Goal: Information Seeking & Learning: Learn about a topic

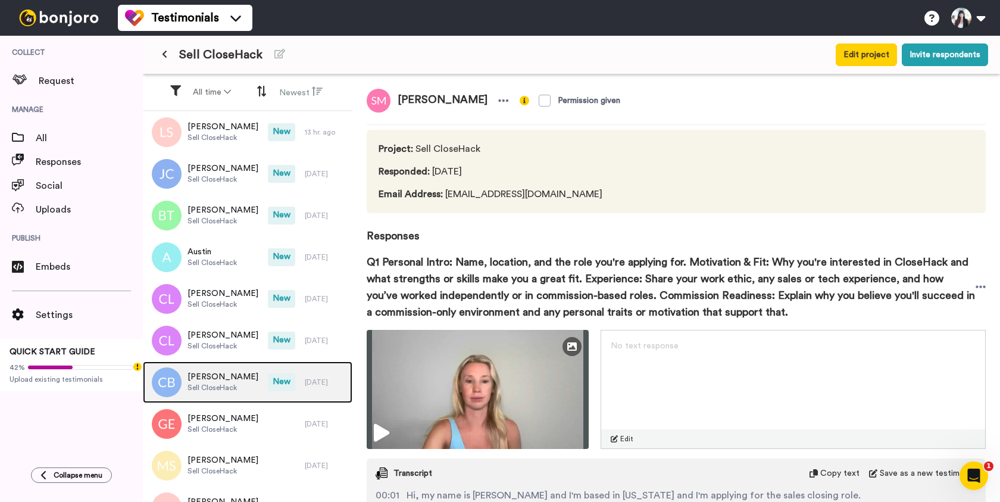
click at [224, 377] on span "Chava Bollag" at bounding box center [222, 377] width 71 height 12
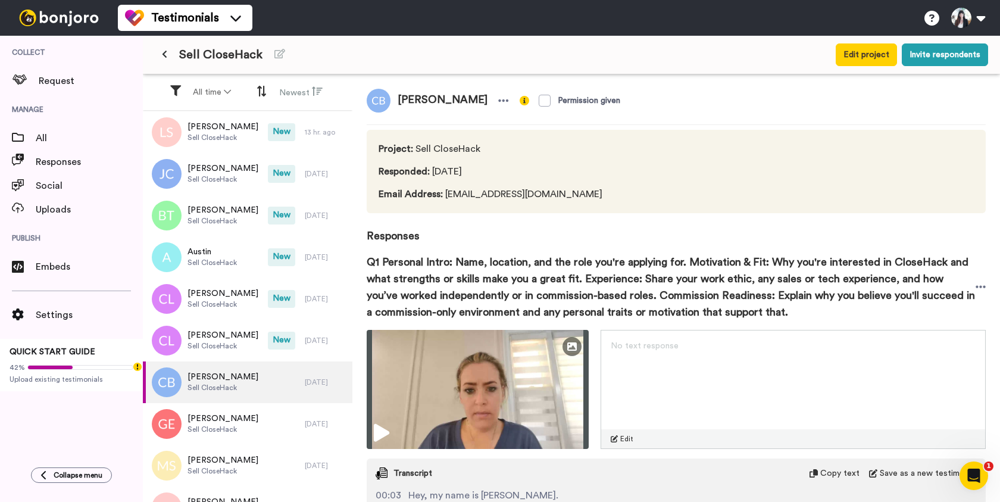
click at [440, 98] on span "Chava Bollag" at bounding box center [442, 101] width 104 height 24
copy div "Chava Bollag"
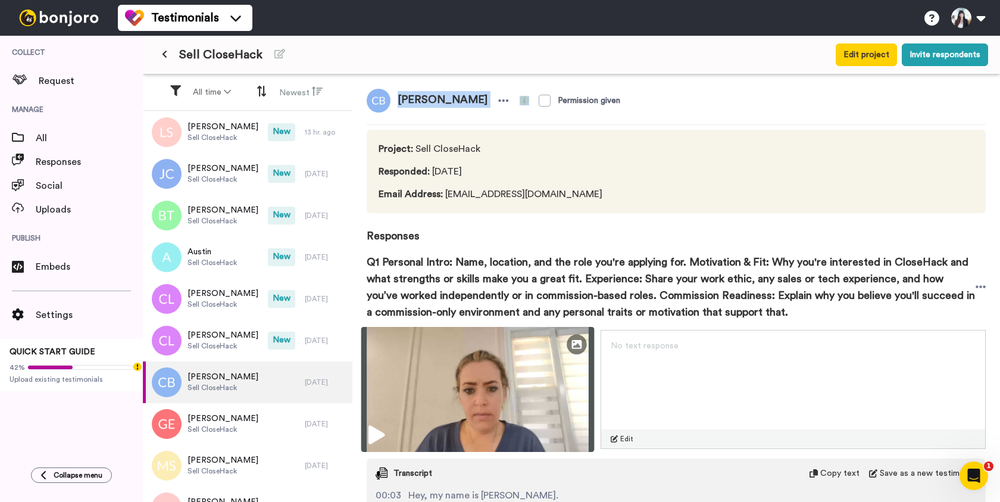
click at [472, 360] on img at bounding box center [477, 389] width 233 height 125
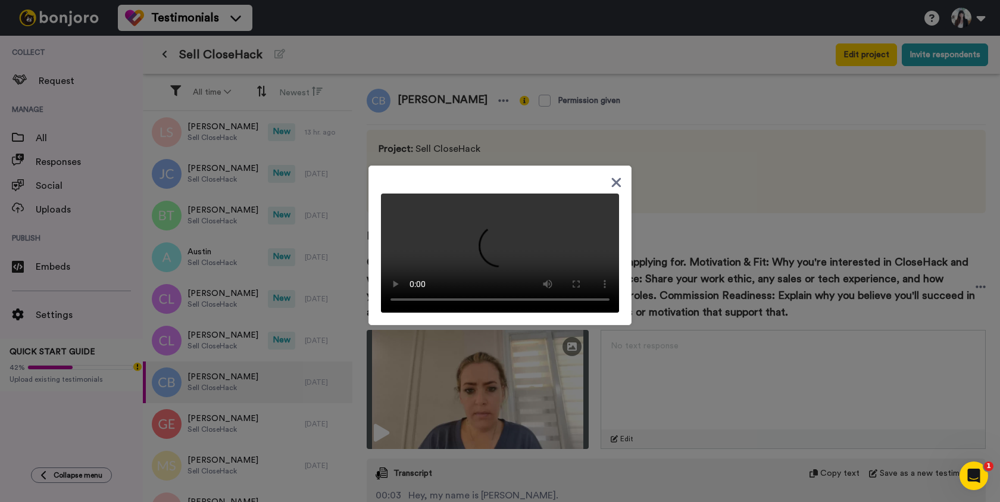
click at [437, 397] on div at bounding box center [500, 251] width 1000 height 502
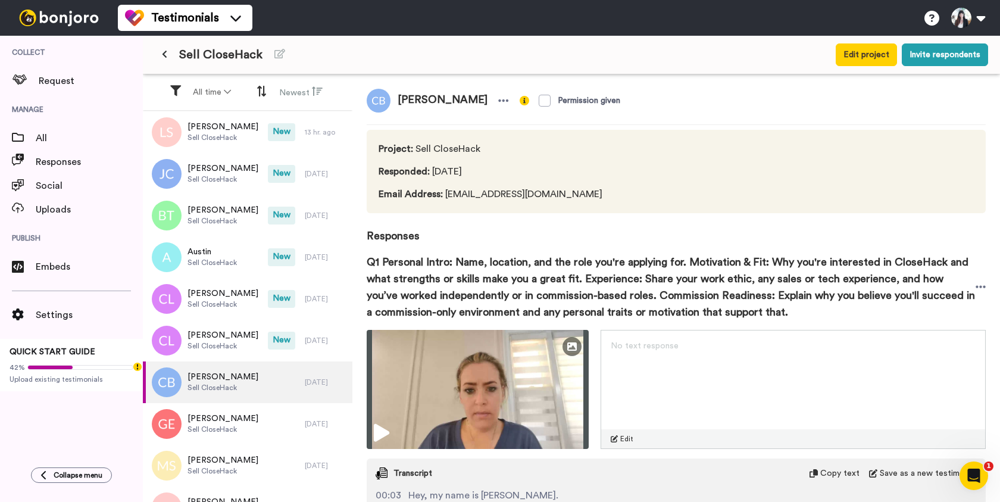
click at [437, 397] on img at bounding box center [477, 389] width 222 height 119
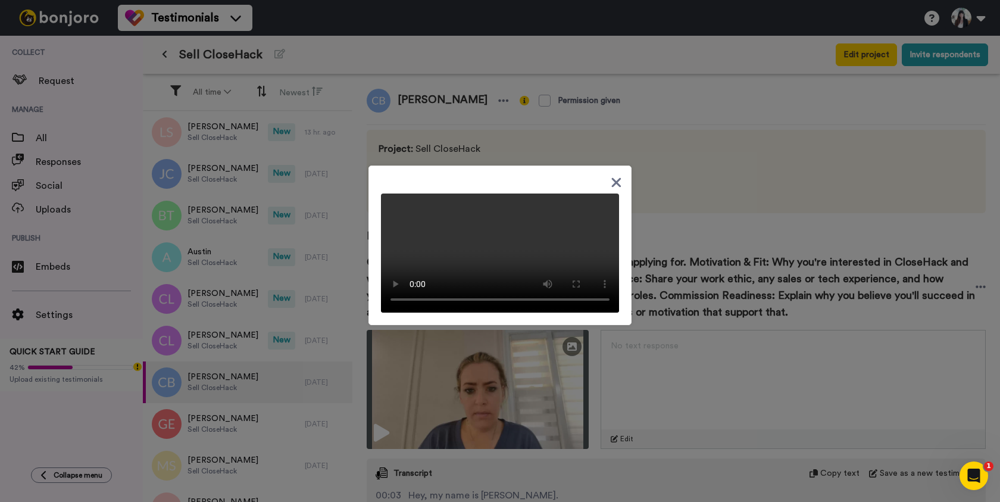
click at [615, 177] on icon at bounding box center [617, 182] width 10 height 10
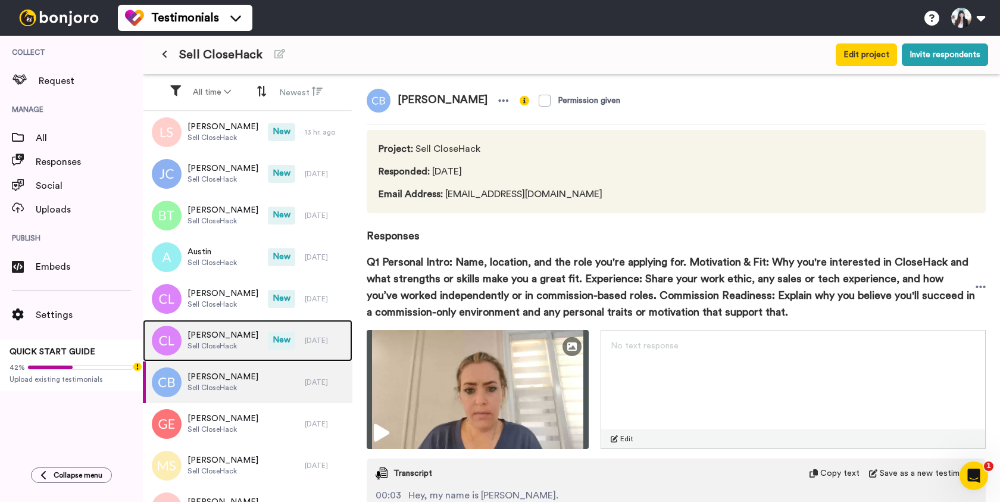
click at [207, 337] on span "Charlie Lloyd" at bounding box center [222, 335] width 71 height 12
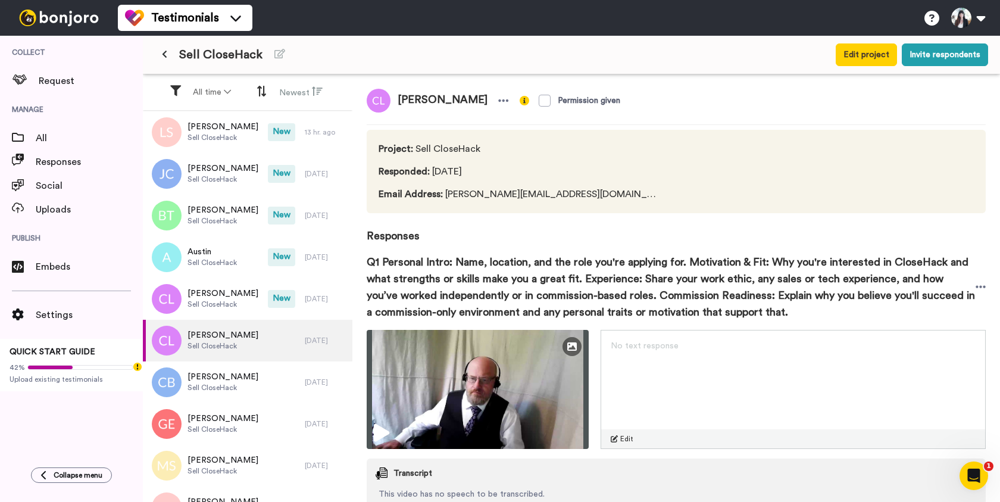
click at [452, 102] on span "Charlie Lloyd" at bounding box center [442, 101] width 104 height 24
copy div "Charlie Lloyd"
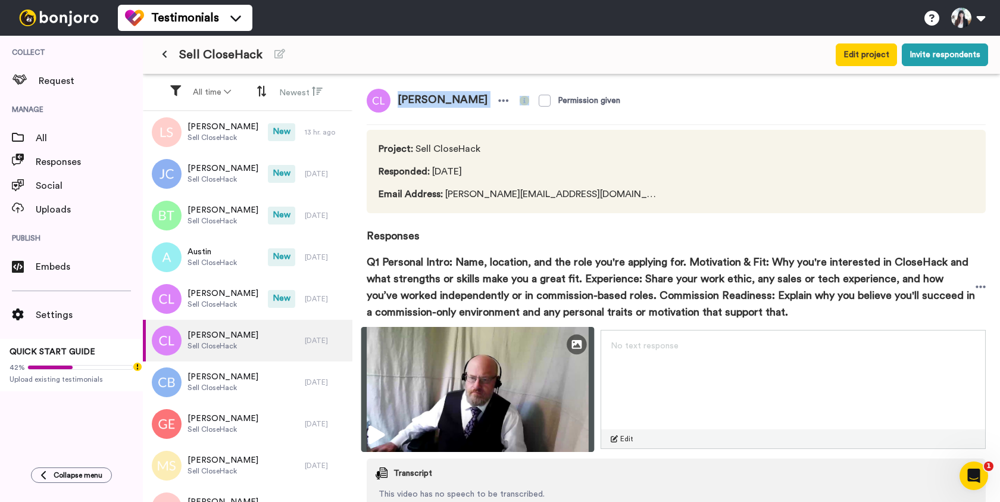
click at [471, 390] on img at bounding box center [477, 389] width 233 height 125
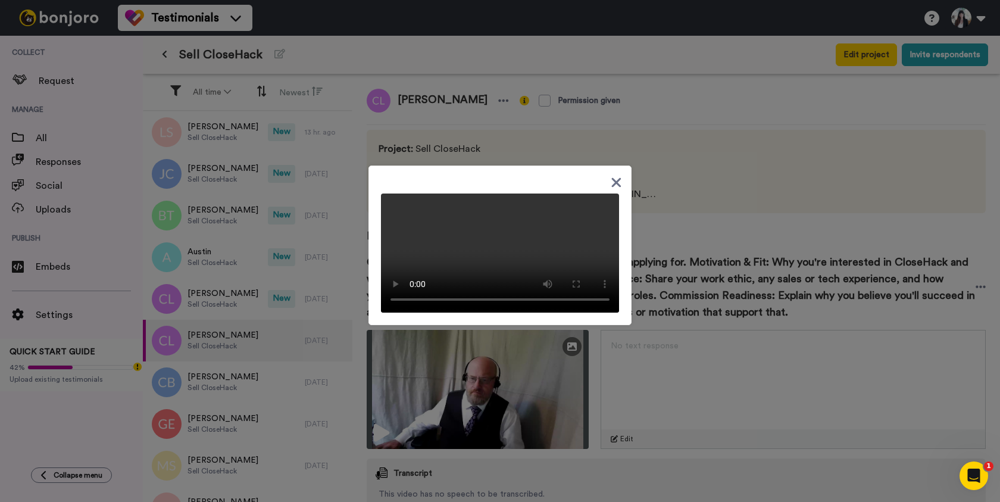
click at [614, 177] on icon at bounding box center [617, 182] width 10 height 10
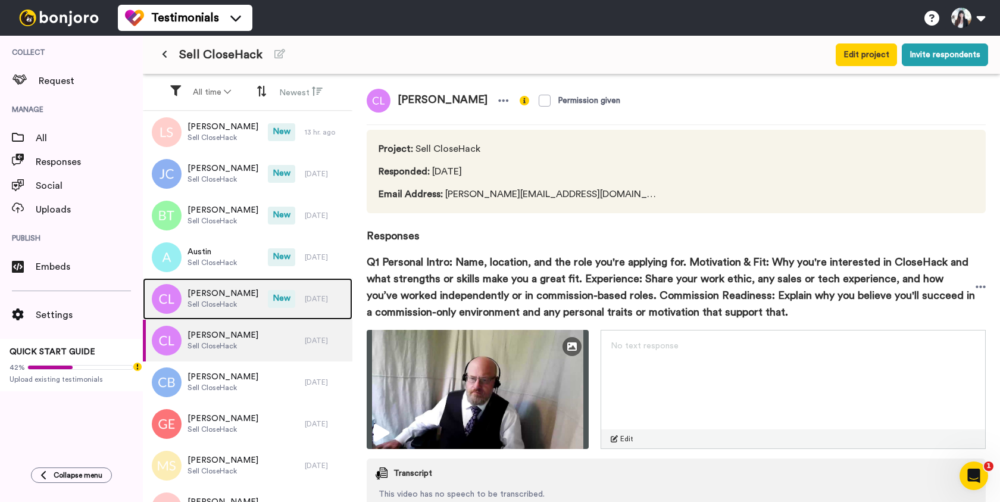
click at [226, 305] on span "Sell CloseHack" at bounding box center [222, 304] width 71 height 10
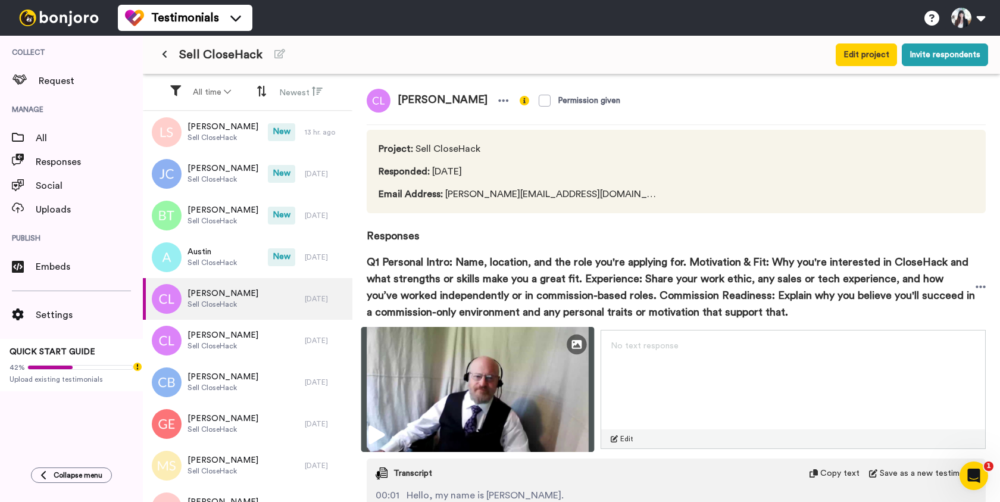
click at [483, 369] on img at bounding box center [477, 389] width 233 height 125
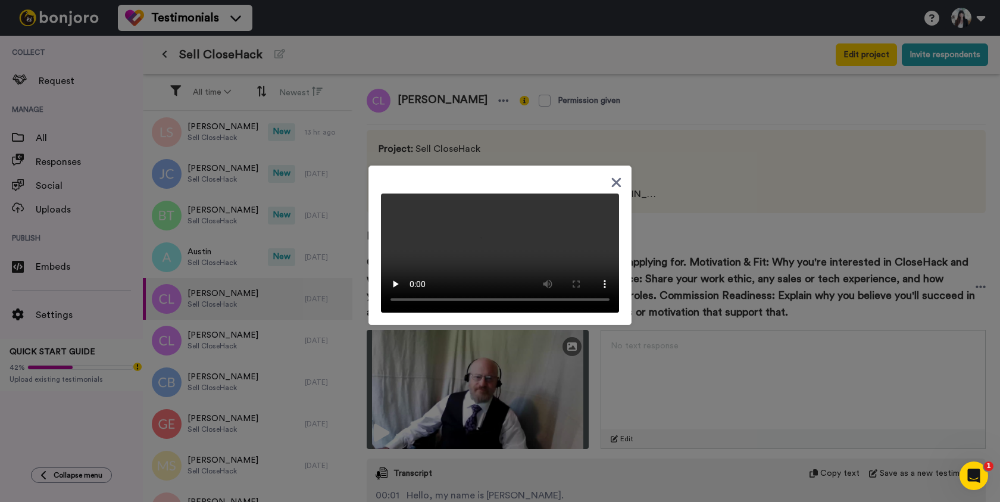
click at [488, 238] on video at bounding box center [500, 252] width 238 height 119
click at [616, 177] on icon at bounding box center [617, 182] width 10 height 10
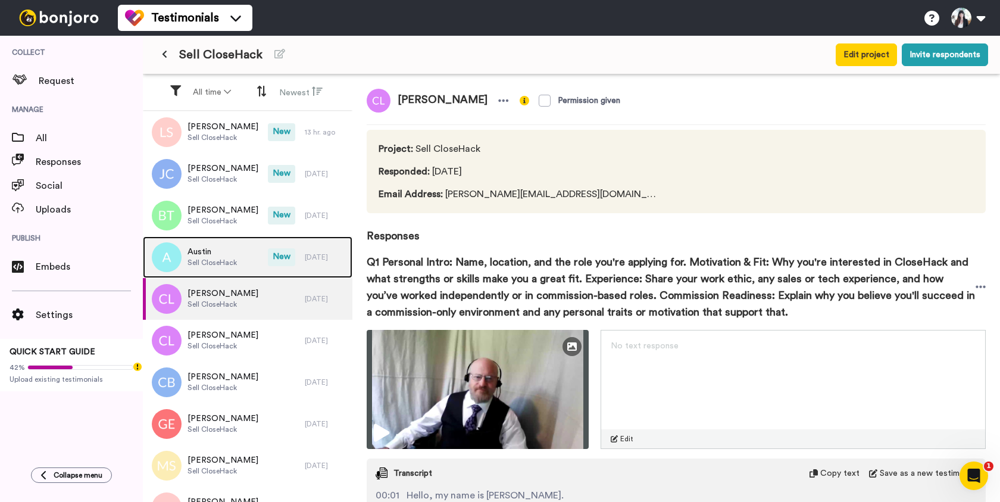
click at [223, 256] on span "Austin" at bounding box center [211, 252] width 49 height 12
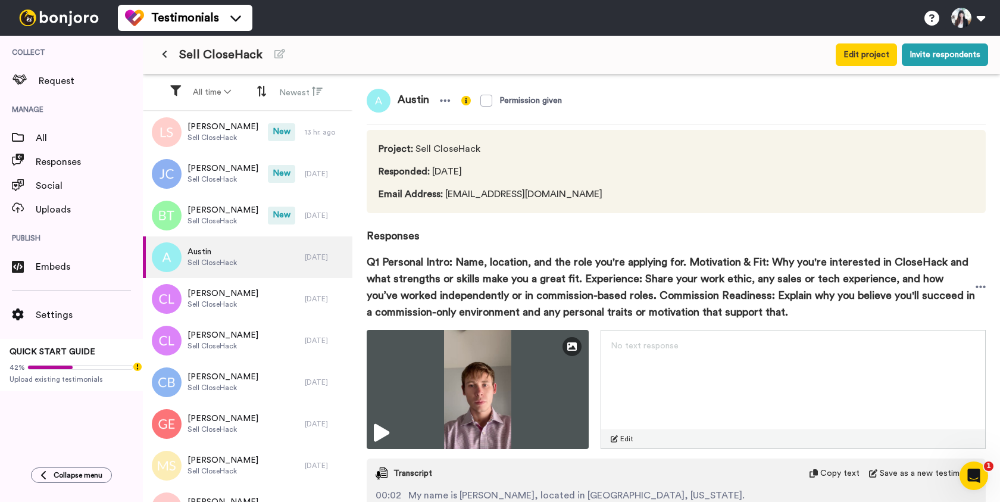
click at [508, 195] on span "Email Address : austin_smith666@outlook.com" at bounding box center [490, 194] width 224 height 14
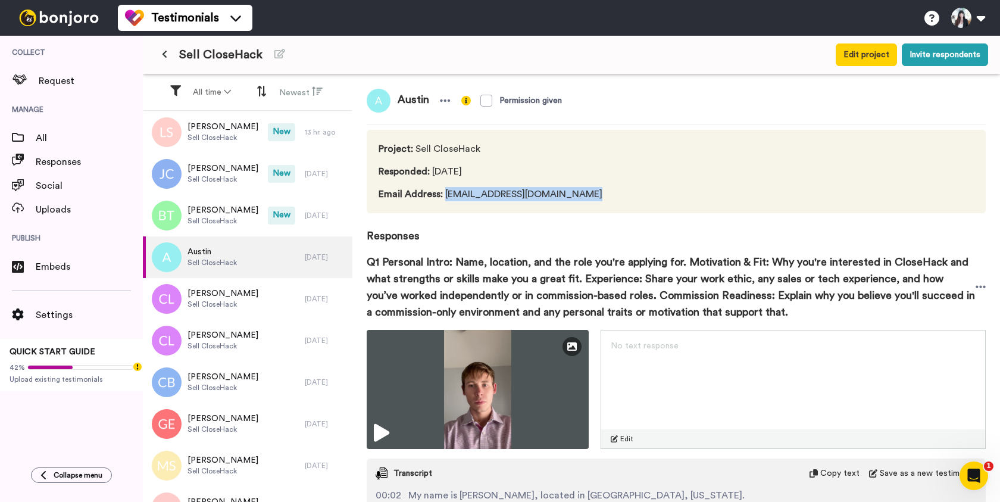
click at [585, 196] on div "Project : Sell CloseHack Responded : 2 days ago Email Address : austin_smith666…" at bounding box center [675, 171] width 619 height 83
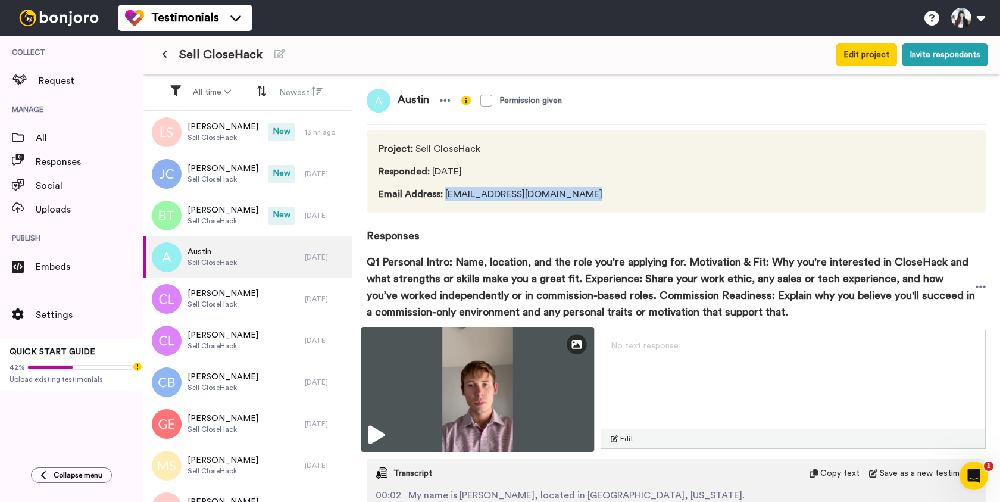
click at [485, 364] on img at bounding box center [477, 389] width 233 height 125
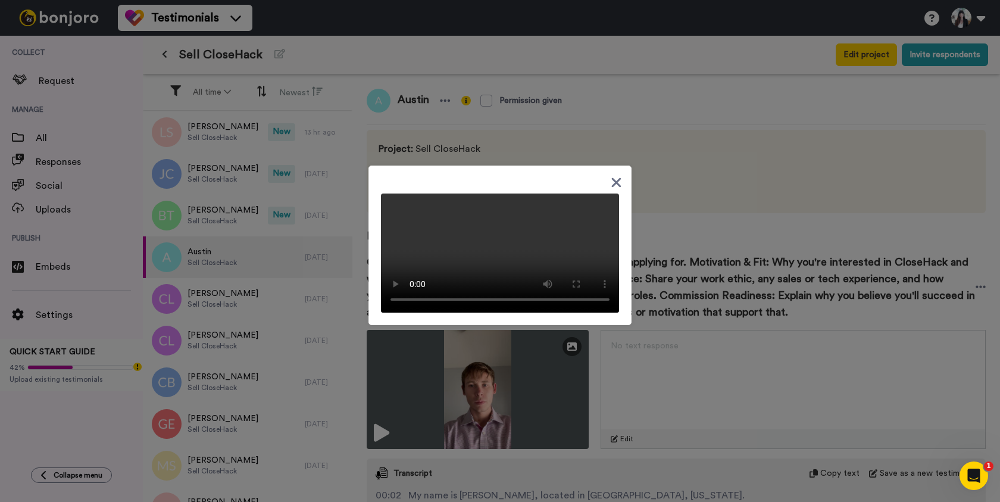
click at [613, 175] on icon at bounding box center [615, 182] width 11 height 15
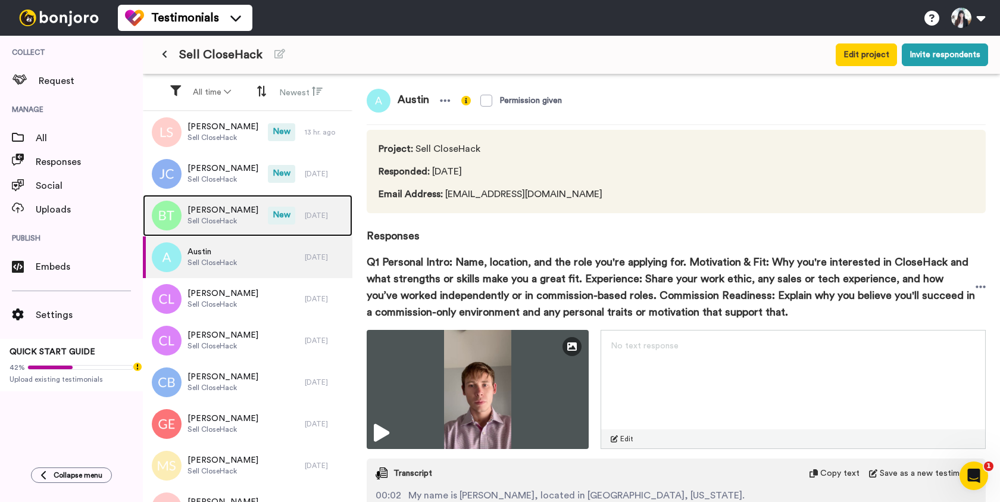
click at [231, 214] on span "Brandon Taylor" at bounding box center [222, 210] width 71 height 12
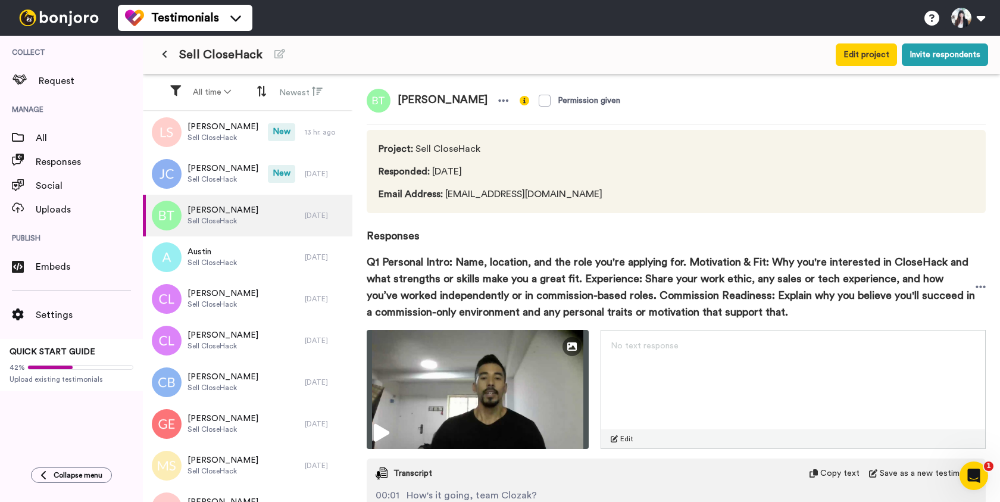
click at [435, 101] on span "Brandon Taylor" at bounding box center [442, 101] width 104 height 24
copy div "Brandon Taylor"
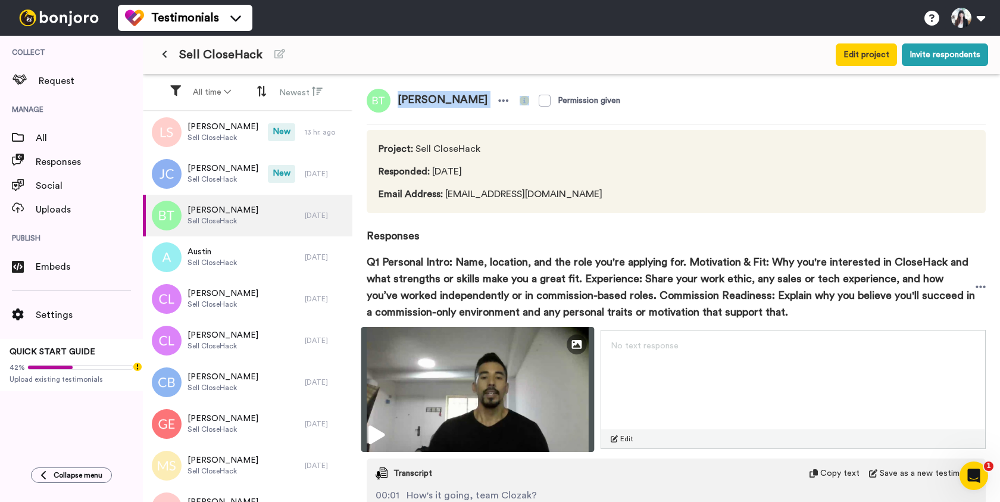
click at [500, 406] on img at bounding box center [477, 389] width 233 height 125
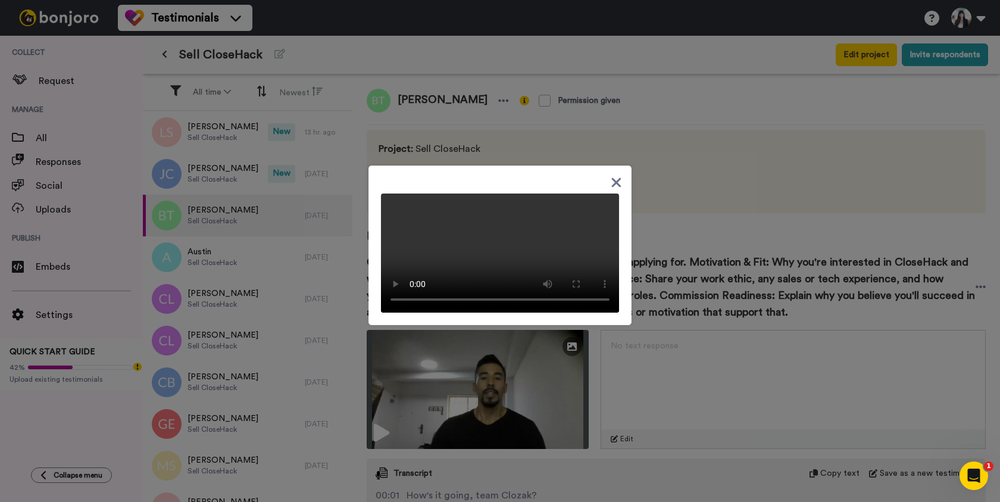
click at [615, 177] on icon at bounding box center [617, 182] width 10 height 10
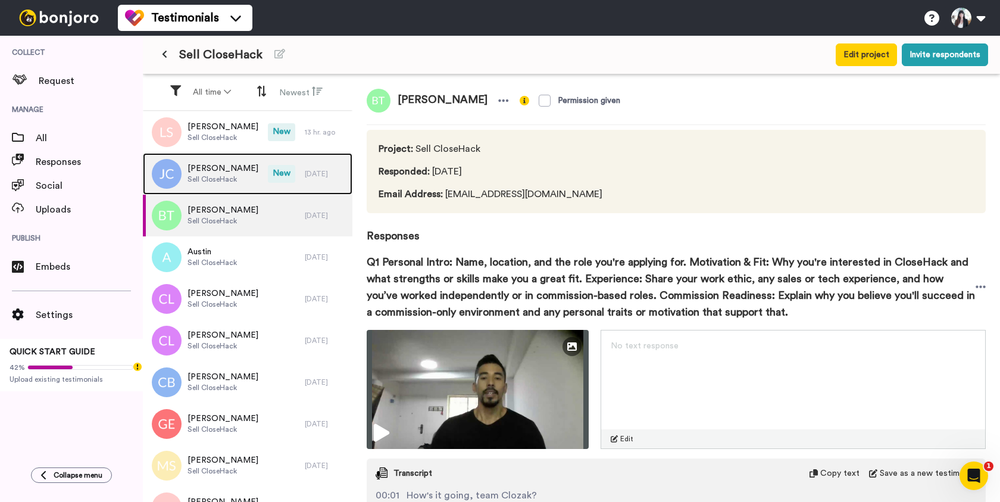
click at [236, 178] on span "Sell CloseHack" at bounding box center [222, 179] width 71 height 10
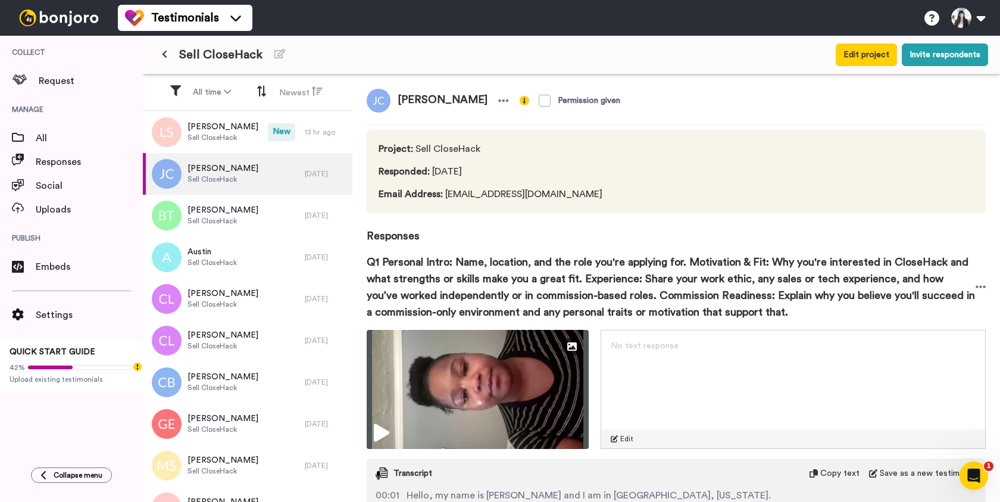
click at [422, 98] on span "Jazmyn Crider" at bounding box center [442, 101] width 104 height 24
copy div "Jazmyn Crider"
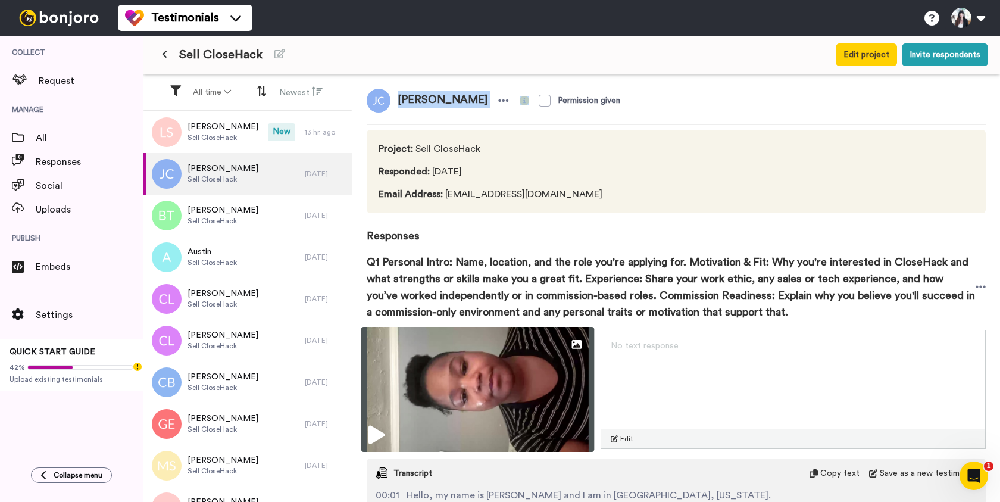
click at [488, 410] on img at bounding box center [477, 389] width 233 height 125
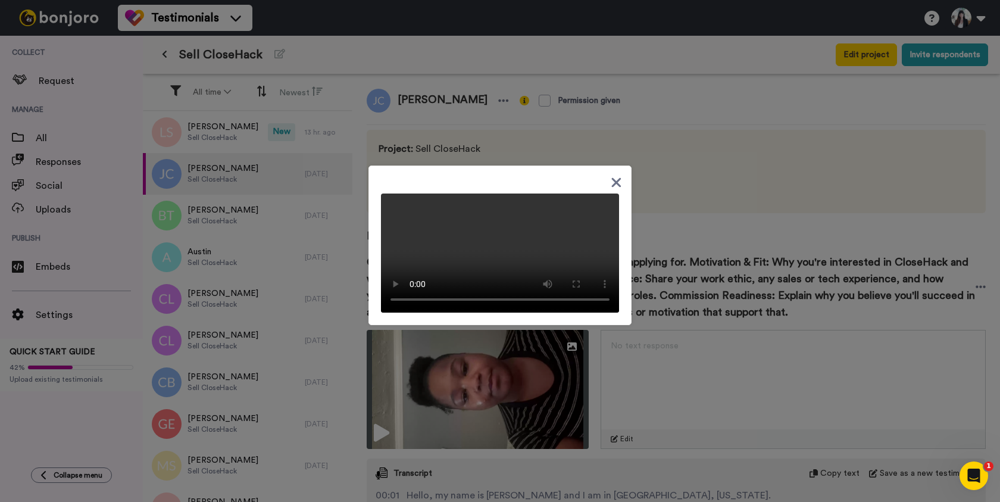
click at [615, 177] on icon at bounding box center [617, 182] width 10 height 10
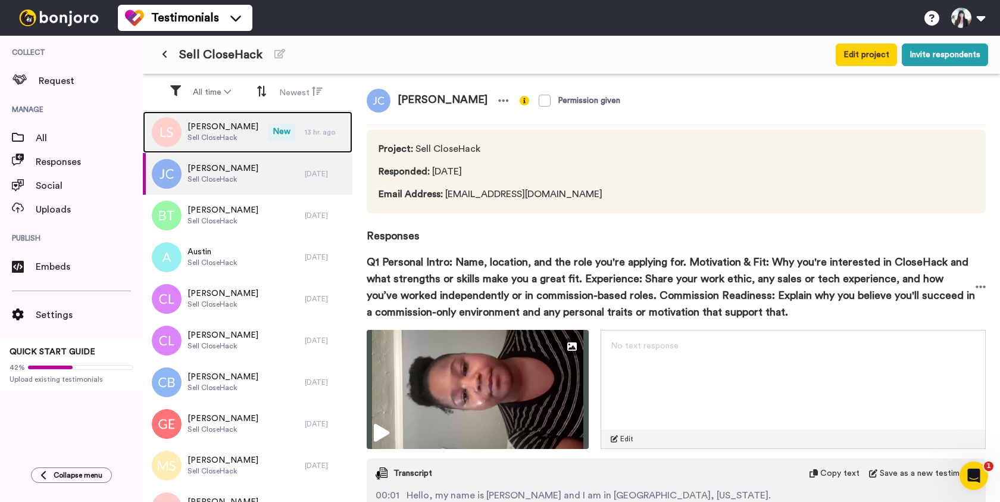
click at [227, 142] on span "Sell CloseHack" at bounding box center [222, 138] width 71 height 10
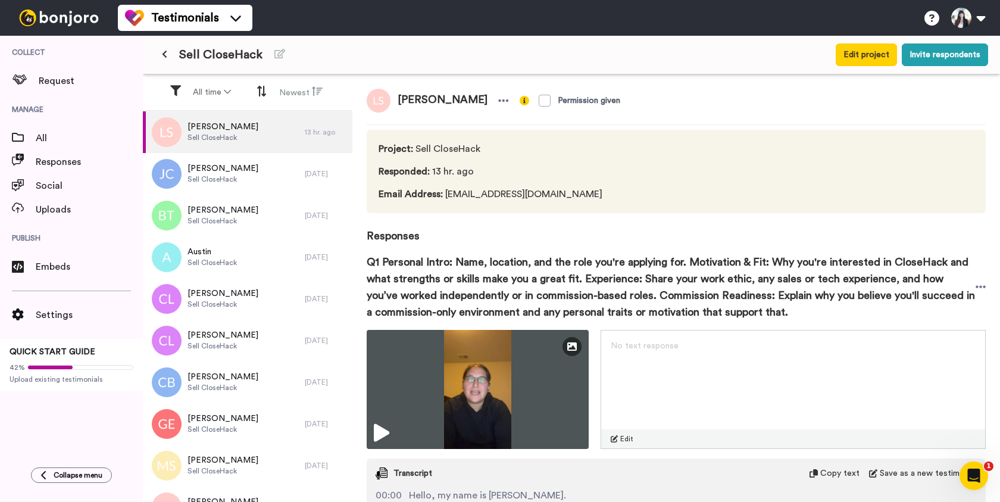
click at [411, 99] on span "Leilani Snyder" at bounding box center [442, 101] width 104 height 24
copy div "Leilani Snyder"
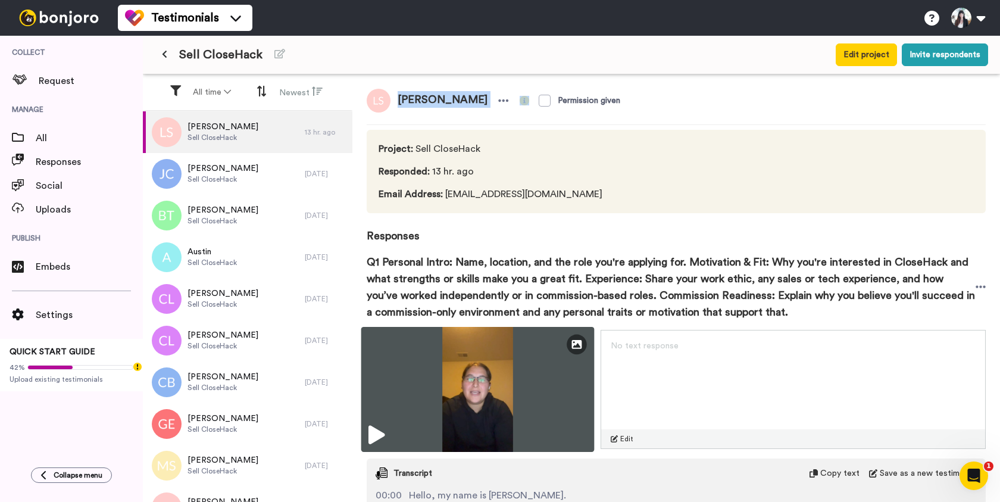
click at [482, 365] on img at bounding box center [477, 389] width 233 height 125
